Goal: Consume media (video, audio): Consume media (video, audio)

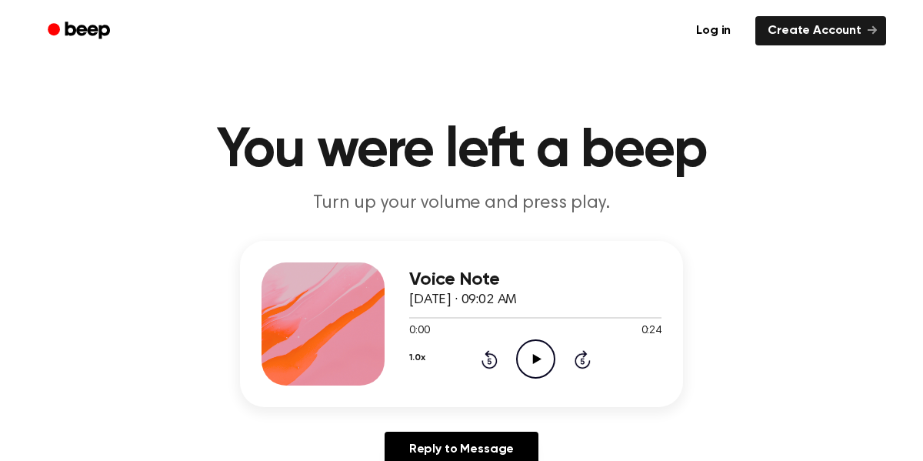
click at [522, 351] on icon "Play Audio" at bounding box center [535, 358] width 39 height 39
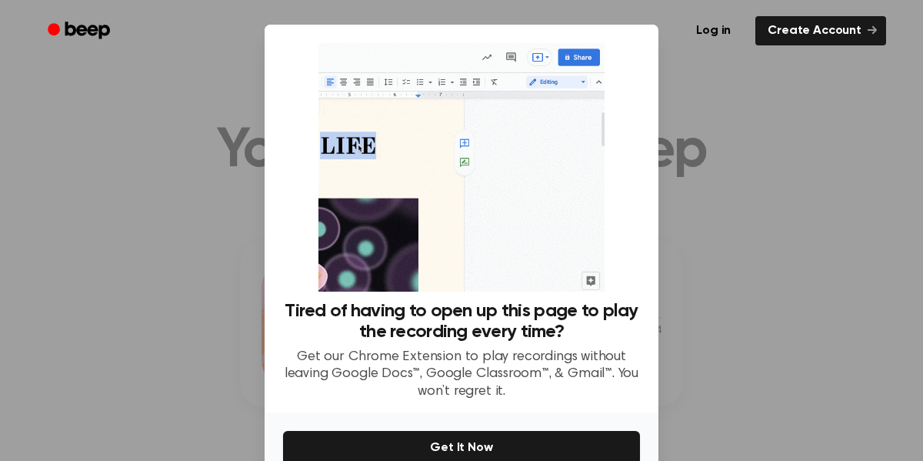
click at [464, 143] on img at bounding box center [460, 167] width 285 height 248
click at [564, 254] on img at bounding box center [460, 167] width 285 height 248
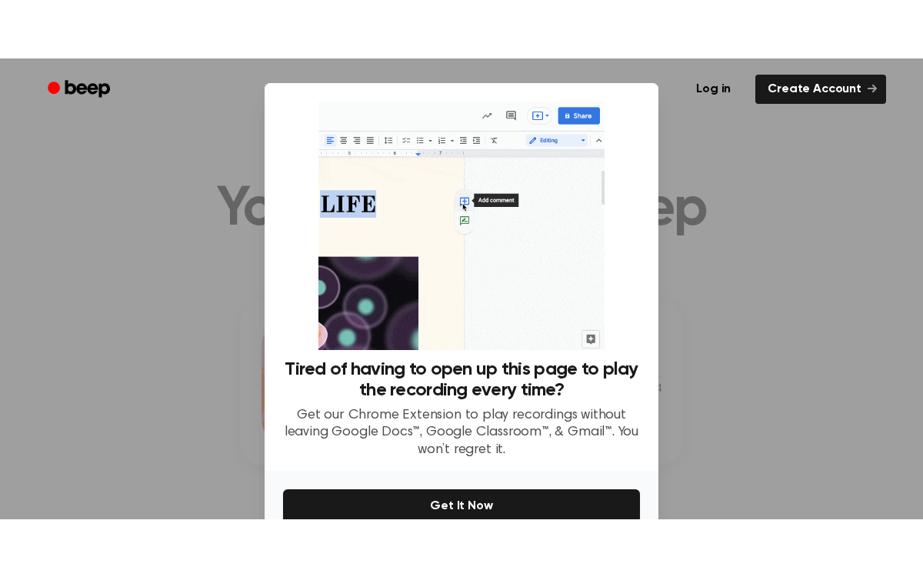
scroll to position [80, 0]
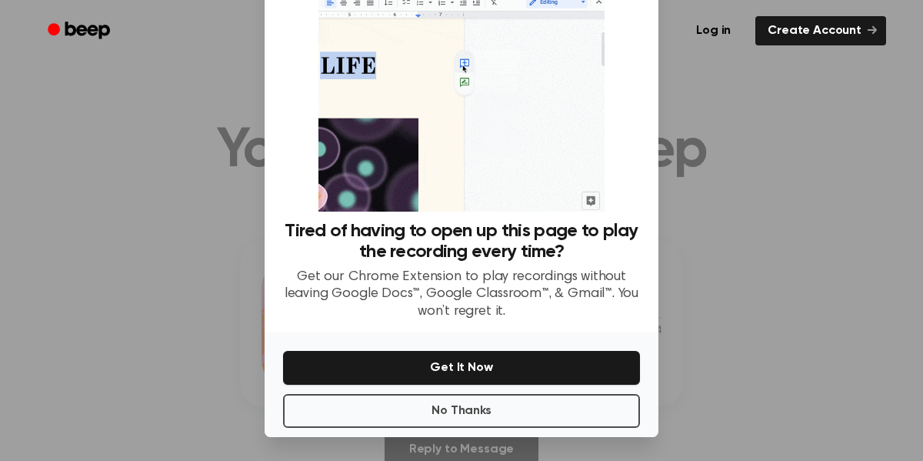
click at [804, 196] on div at bounding box center [461, 230] width 923 height 461
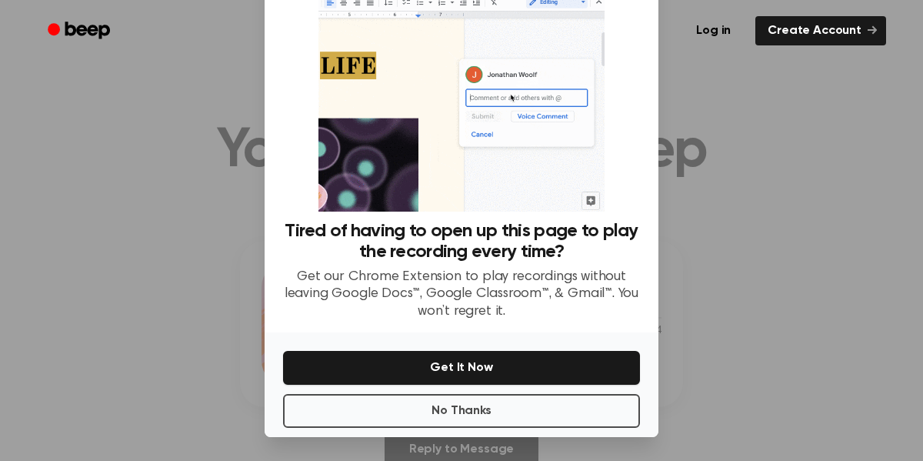
click at [804, 196] on div at bounding box center [461, 230] width 923 height 461
click at [535, 402] on button "No Thanks" at bounding box center [461, 411] width 357 height 34
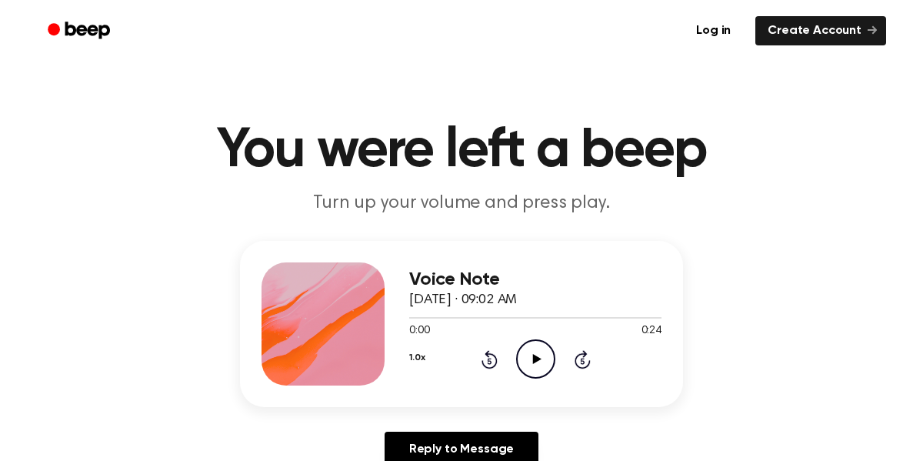
click at [531, 363] on icon "Play Audio" at bounding box center [535, 358] width 39 height 39
click at [483, 317] on div at bounding box center [535, 318] width 252 height 2
click at [522, 314] on div at bounding box center [535, 317] width 252 height 12
click at [565, 309] on div "Voice Note [DATE] · 09:02 AM" at bounding box center [535, 290] width 252 height 42
click at [576, 319] on div at bounding box center [535, 317] width 252 height 12
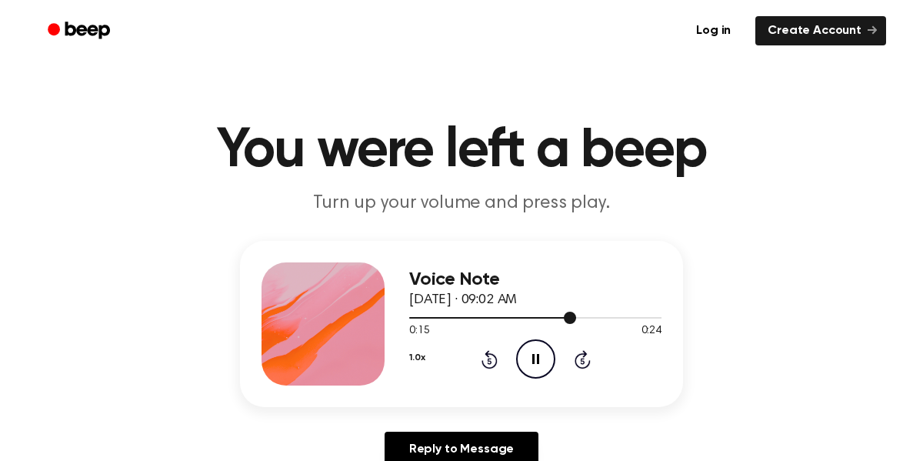
click at [617, 317] on div at bounding box center [535, 318] width 252 height 2
click at [643, 314] on div at bounding box center [535, 317] width 252 height 12
click at [419, 321] on div at bounding box center [535, 317] width 252 height 12
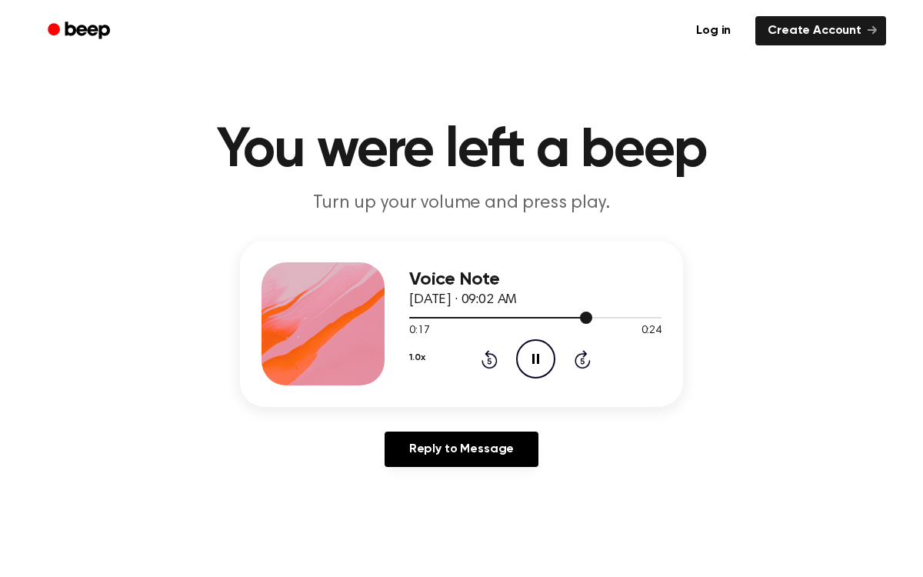
click at [426, 321] on div at bounding box center [535, 317] width 252 height 12
click at [409, 318] on div at bounding box center [535, 318] width 252 height 2
click at [409, 318] on span at bounding box center [409, 317] width 12 height 12
click at [409, 318] on div at bounding box center [535, 318] width 252 height 2
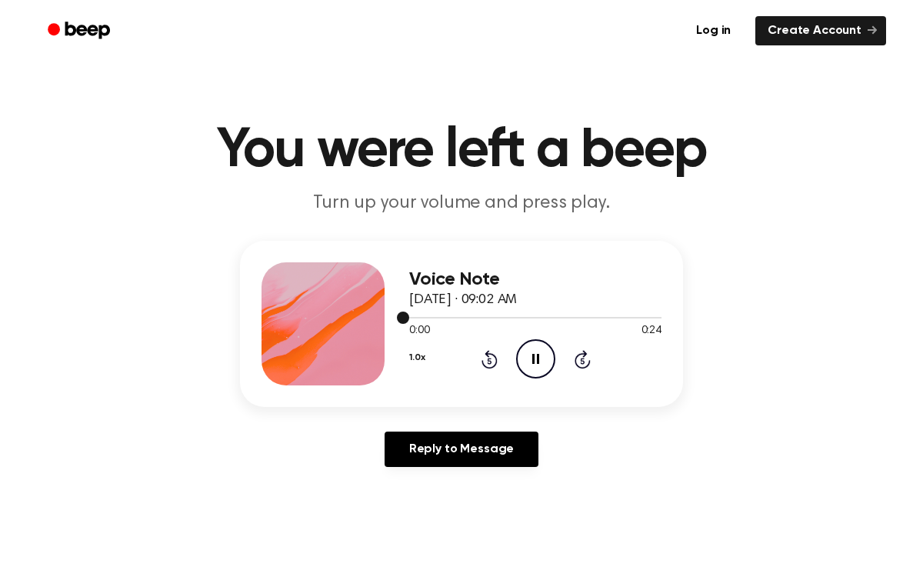
click at [409, 318] on div at bounding box center [535, 318] width 252 height 2
click at [577, 353] on icon "Skip 5 seconds" at bounding box center [582, 359] width 17 height 20
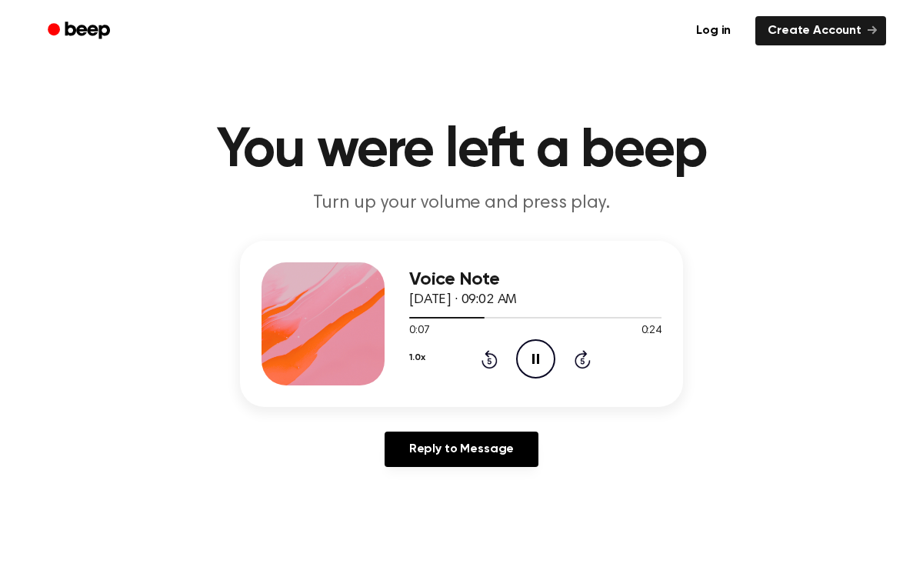
click at [574, 361] on icon at bounding box center [582, 359] width 16 height 18
click at [590, 354] on div "1.0x Rewind 5 seconds Pause Audio Skip 5 seconds" at bounding box center [535, 358] width 252 height 39
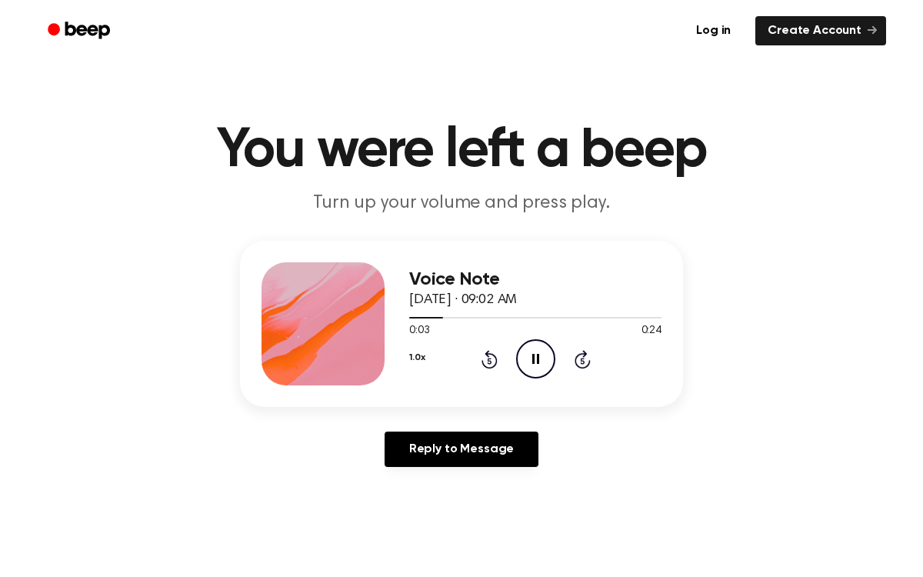
click at [587, 354] on icon "Skip 5 seconds" at bounding box center [582, 359] width 17 height 20
click at [484, 354] on icon "Rewind 5 seconds" at bounding box center [488, 359] width 17 height 20
click at [528, 358] on icon "Pause Audio" at bounding box center [535, 358] width 39 height 39
click at [528, 358] on icon "Play Audio" at bounding box center [535, 358] width 39 height 39
click at [485, 354] on icon at bounding box center [489, 359] width 16 height 18
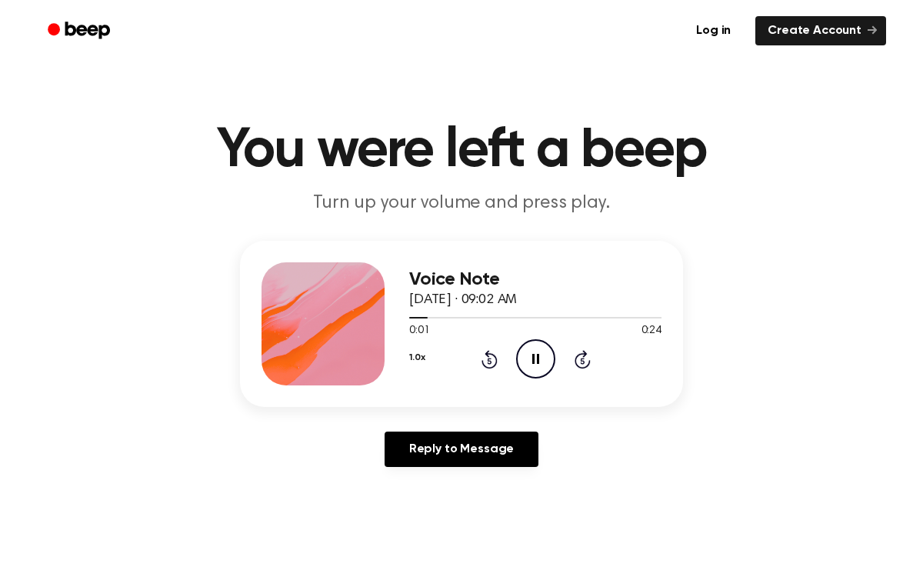
click at [485, 354] on icon at bounding box center [489, 359] width 16 height 18
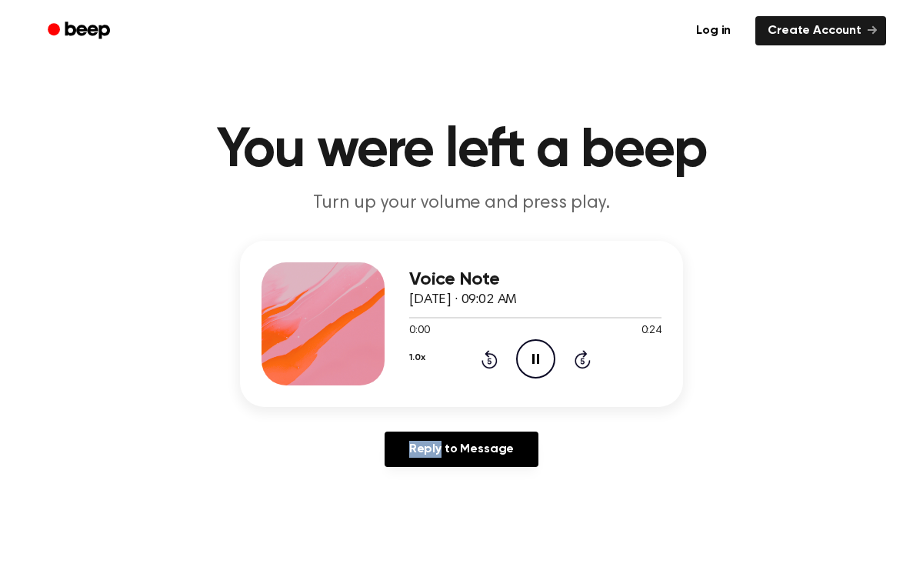
click at [485, 354] on icon at bounding box center [489, 359] width 16 height 18
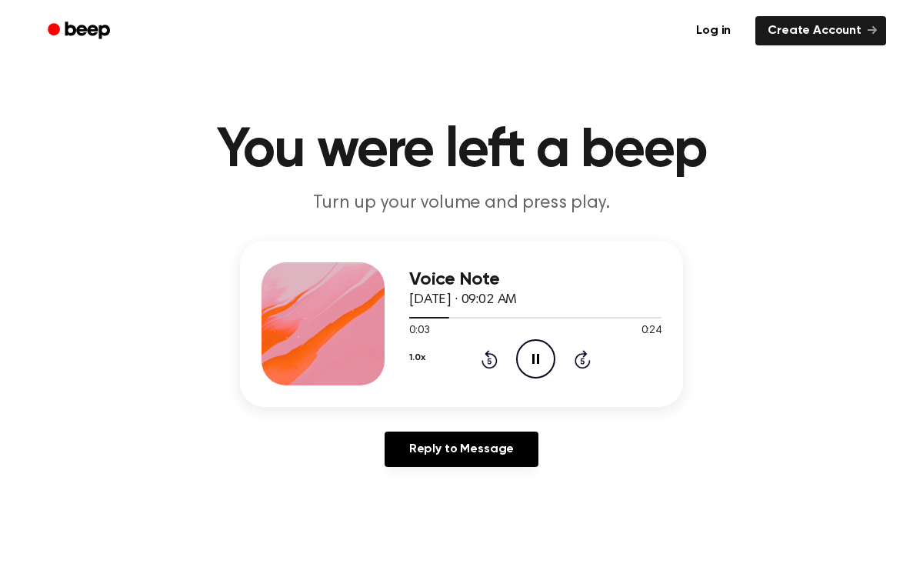
click at [517, 298] on span "[DATE] · 09:02 AM" at bounding box center [463, 300] width 108 height 14
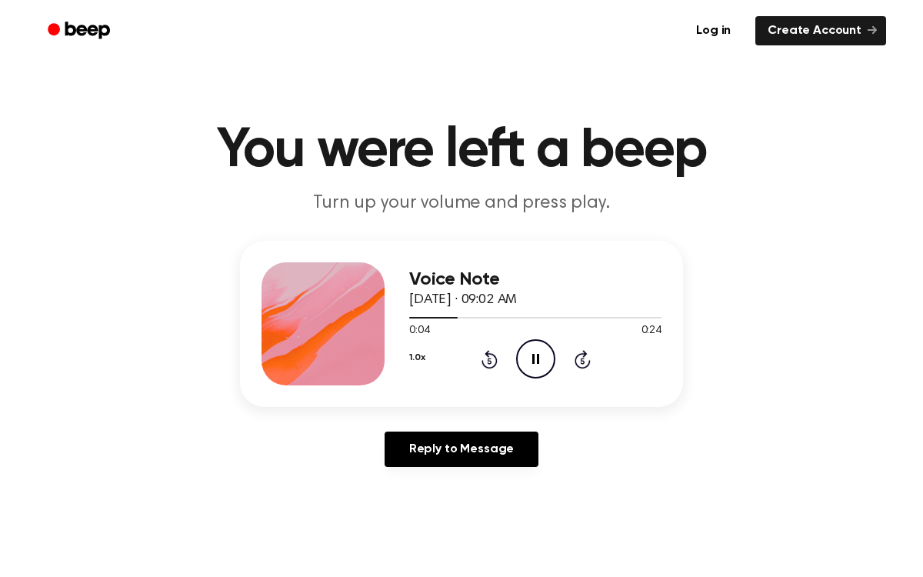
click at [517, 298] on span "[DATE] · 09:02 AM" at bounding box center [463, 300] width 108 height 14
click at [687, 258] on div "Voice Note [DATE] · 09:02 AM 0:05 0:24 Your browser does not support the [objec…" at bounding box center [461, 360] width 886 height 238
click at [575, 189] on header "You were left a beep Turn up your volume and press play." at bounding box center [461, 169] width 886 height 93
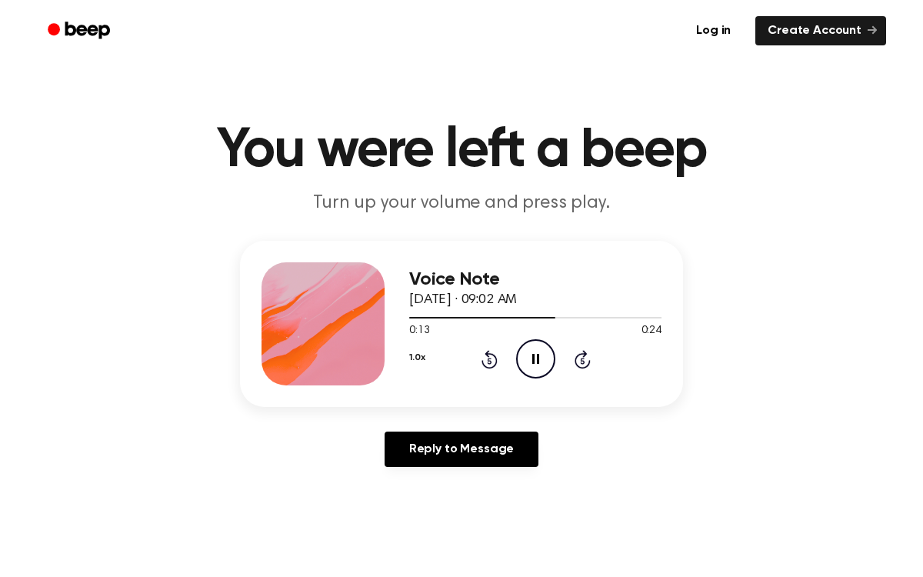
click at [564, 209] on p "Turn up your volume and press play." at bounding box center [461, 203] width 590 height 25
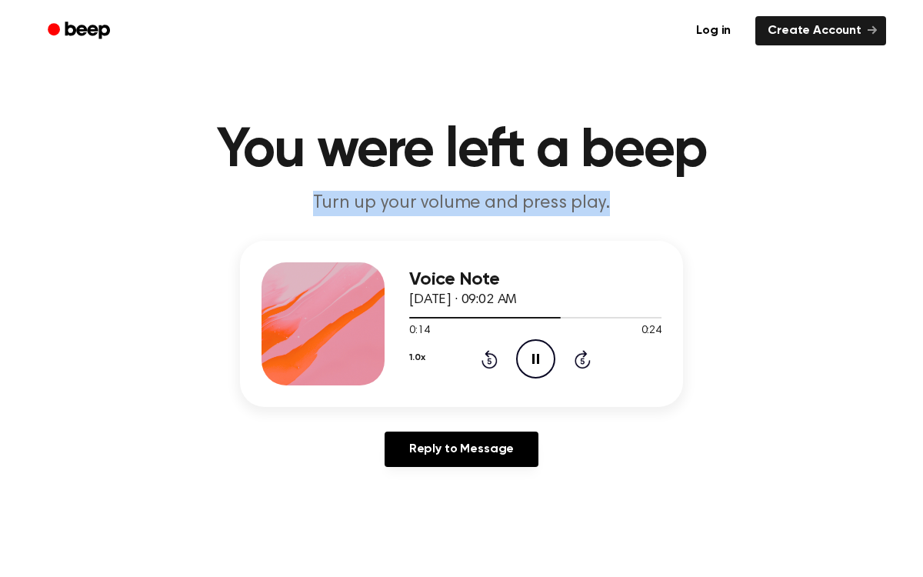
click at [564, 209] on p "Turn up your volume and press play." at bounding box center [461, 203] width 590 height 25
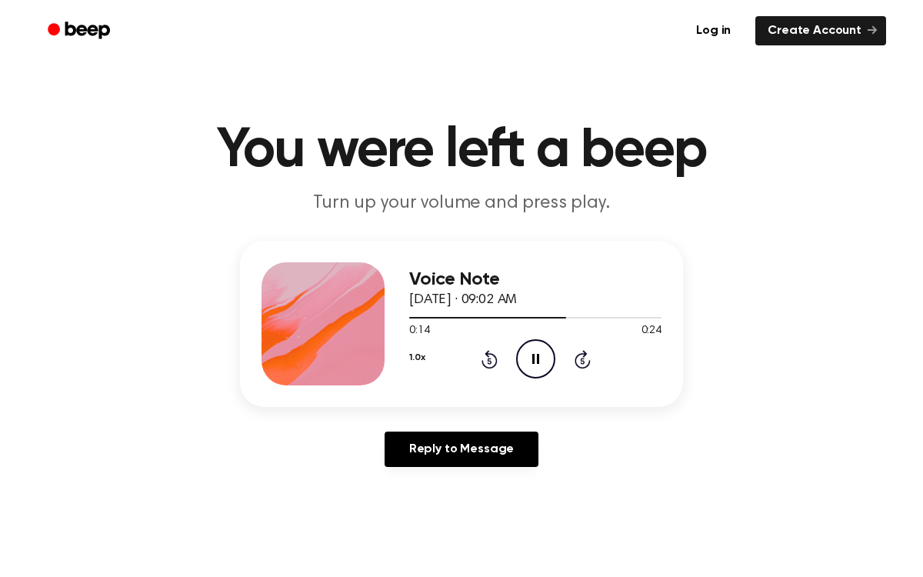
click at [564, 209] on p "Turn up your volume and press play." at bounding box center [461, 203] width 590 height 25
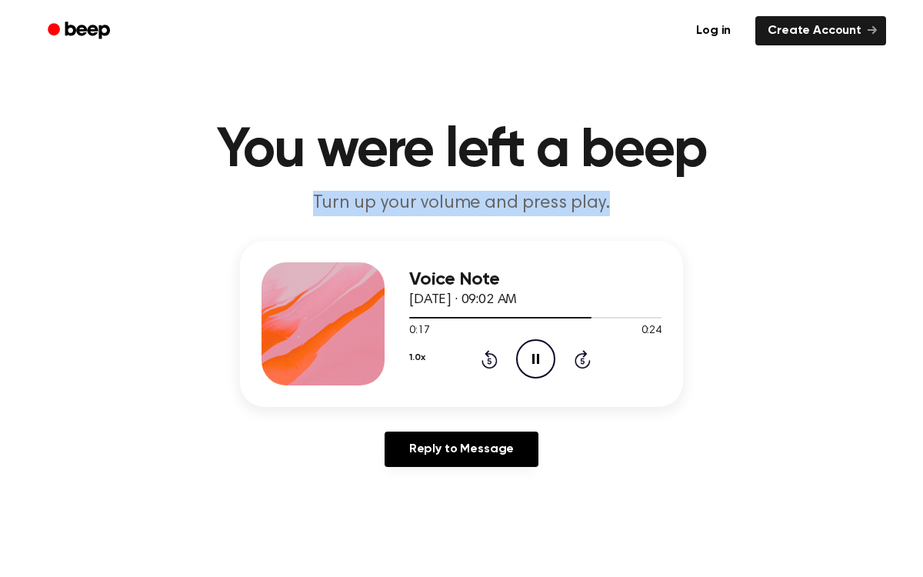
click at [607, 384] on div "Voice Note [DATE] · 09:02 AM 0:17 0:24 Your browser does not support the [objec…" at bounding box center [535, 323] width 252 height 123
